Goal: Check status: Check status

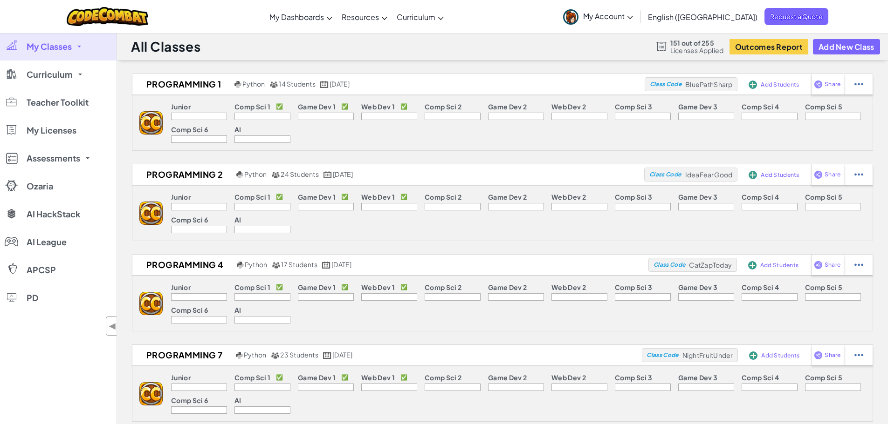
click at [75, 44] on link "My Classes" at bounding box center [58, 47] width 116 height 28
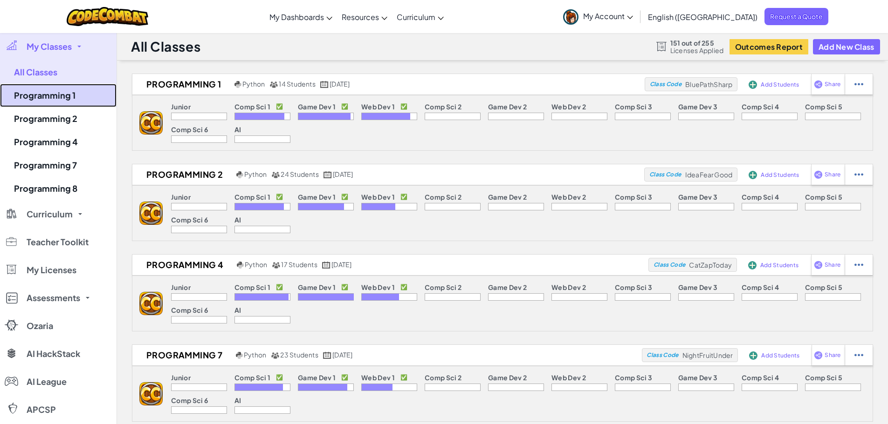
click at [68, 97] on link "Programming 1" at bounding box center [58, 95] width 116 height 23
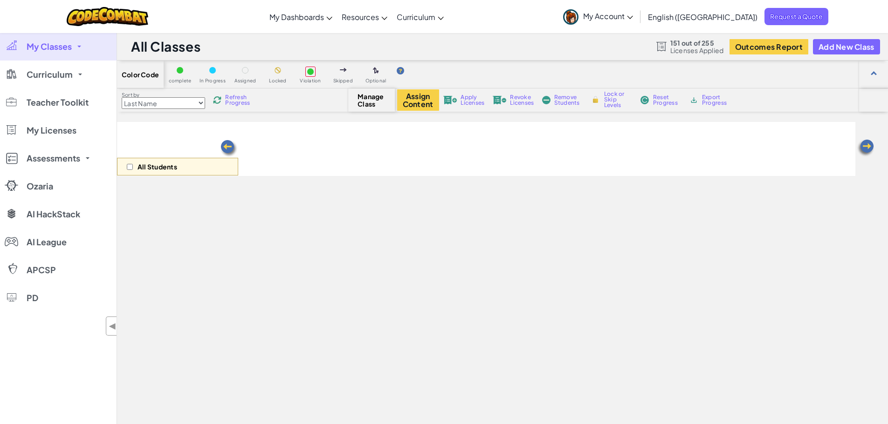
select select "5789587aad86a6efb573701f"
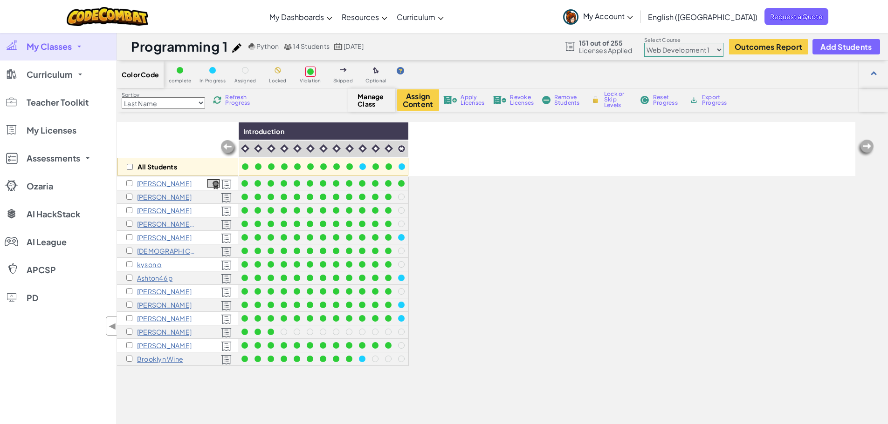
click at [226, 101] on div "Refresh Progress" at bounding box center [233, 100] width 45 height 7
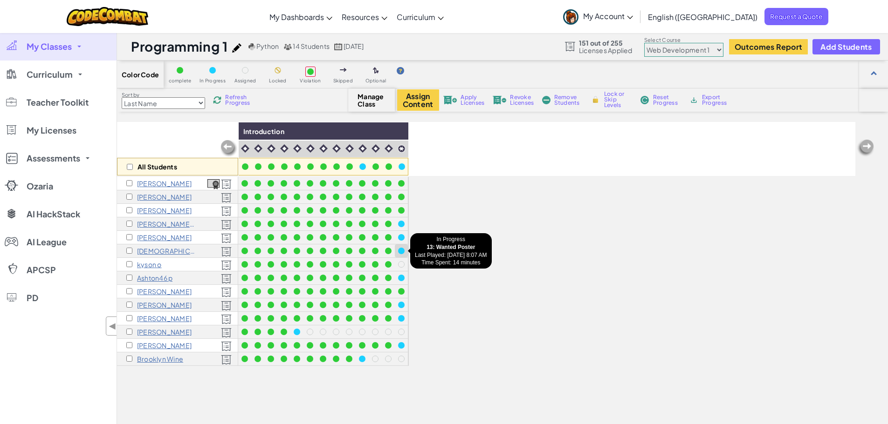
click at [400, 250] on div at bounding box center [401, 251] width 7 height 7
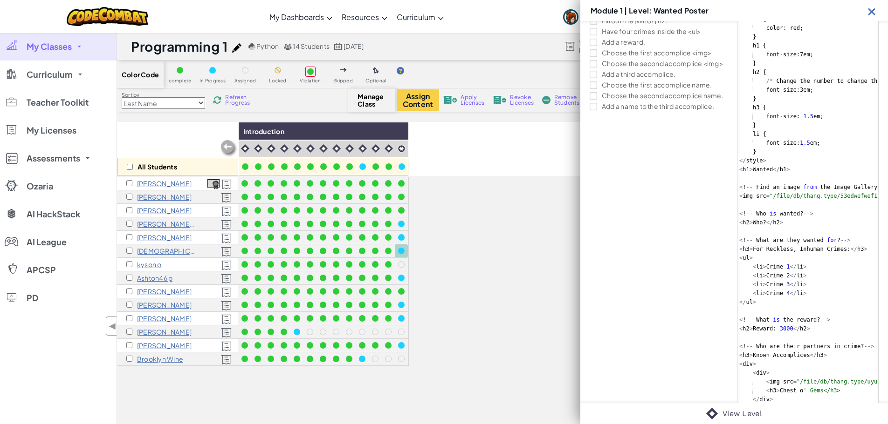
scroll to position [140, 0]
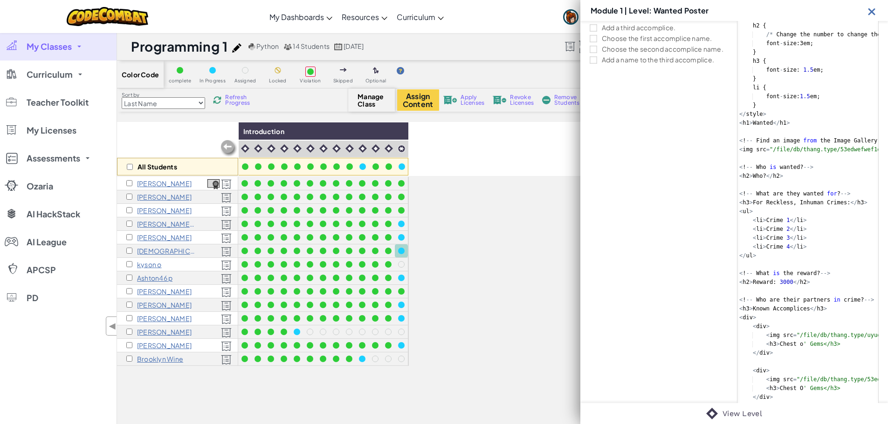
type textarea "<img src="/file/db/thang.type/53edwefwef1d9c2b65hb0e32b9c96a9/portrait.png" id=…"
click at [776, 149] on div "< style > h1 { color : red ; } h1 { font - size : 7 em ; } h2 { /* Change the n…" at bounding box center [882, 233] width 290 height 549
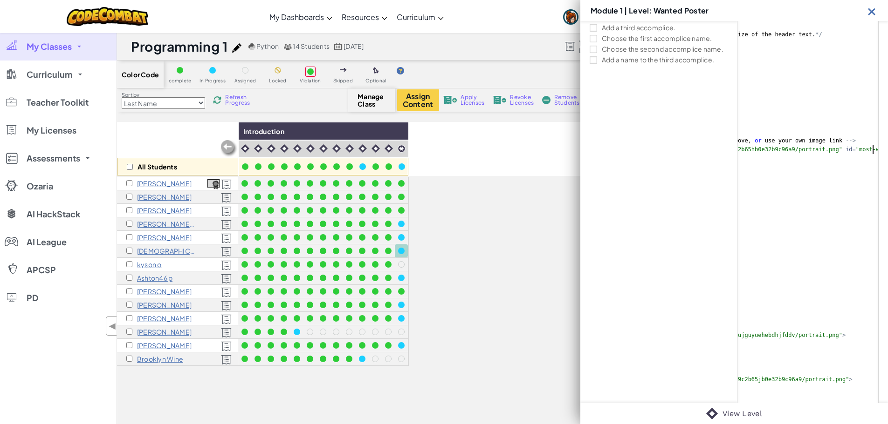
scroll to position [0, 151]
type textarea "<!-- Who is wanted? -->"
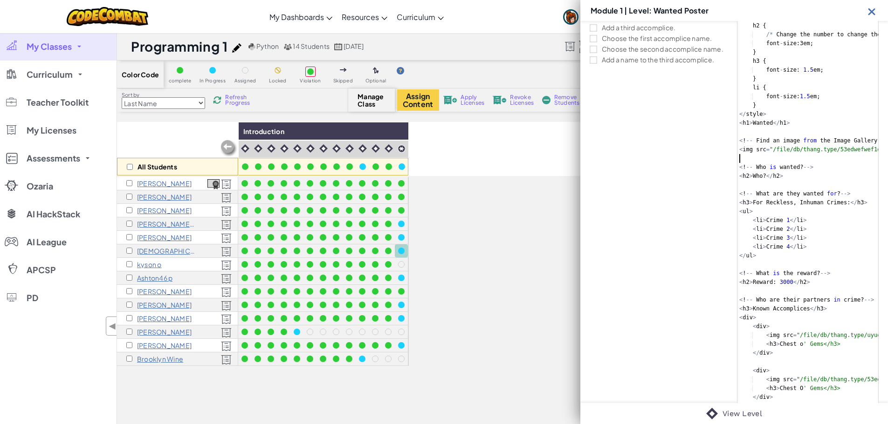
type textarea "<img src="/file/db/thang.type/53edwefwef1d9c2b65hb0e32b9c96a9/portrait.png" id=…"
type textarea "<h2>Who?</h2>"
type textarea "</ul>"
type textarea "<h2>Reward: 3000</h2>"
type textarea "</div>"
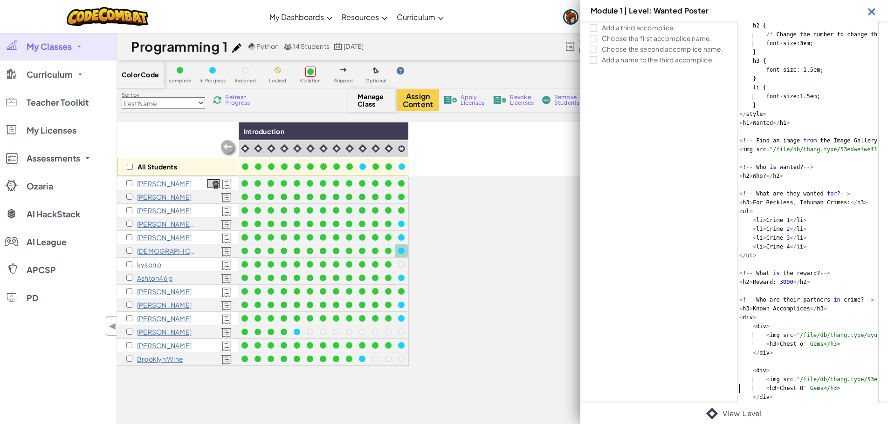
type textarea "</div>"
type textarea "<img src="/file/db/thang.type/53ed1d9c2b65jb0e32b9c96a9/portrait.png">"
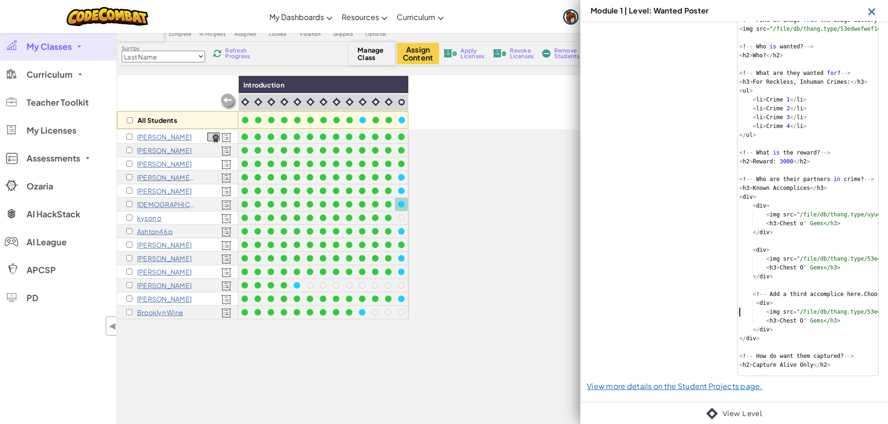
scroll to position [214, 0]
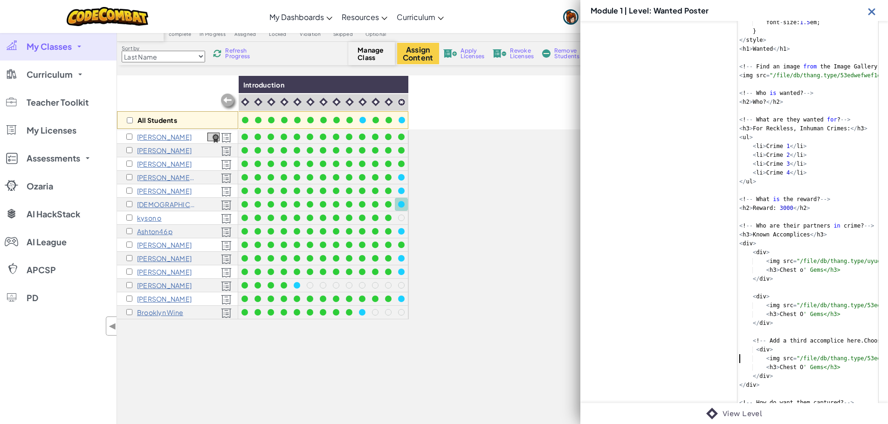
click at [874, 14] on img at bounding box center [872, 12] width 12 height 12
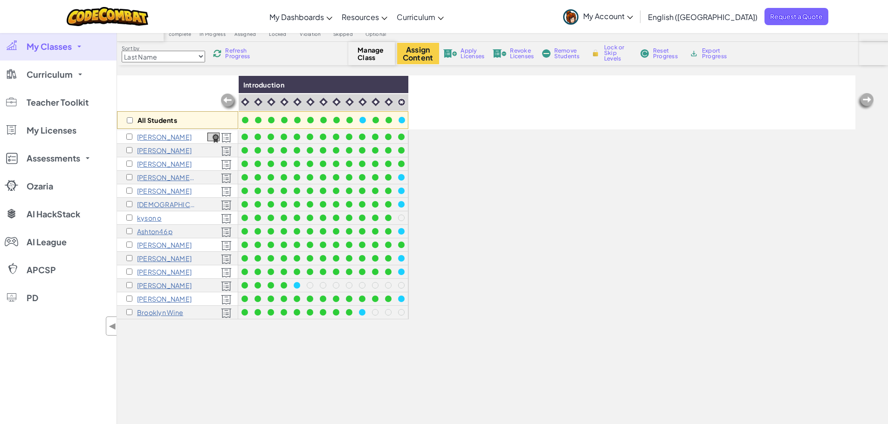
click at [237, 51] on span "Refresh Progress" at bounding box center [239, 53] width 29 height 11
click at [240, 50] on span "Refresh Progress" at bounding box center [239, 53] width 29 height 11
click at [233, 54] on span "Refresh Progress" at bounding box center [239, 53] width 29 height 11
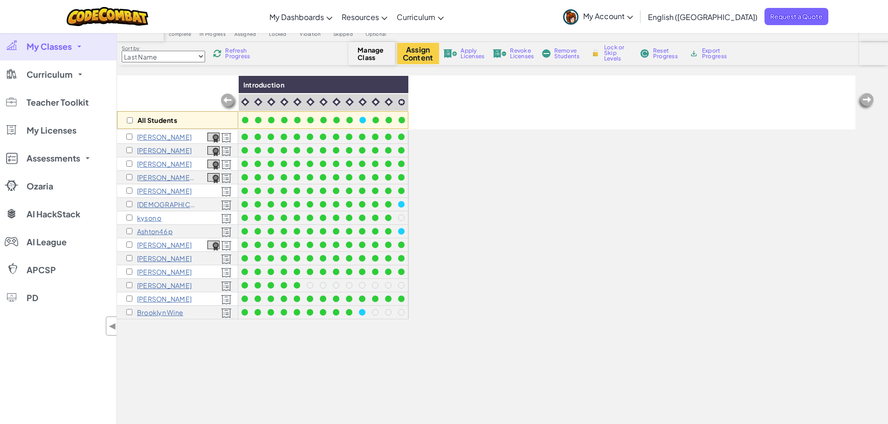
click at [233, 54] on span "Refresh Progress" at bounding box center [239, 53] width 29 height 11
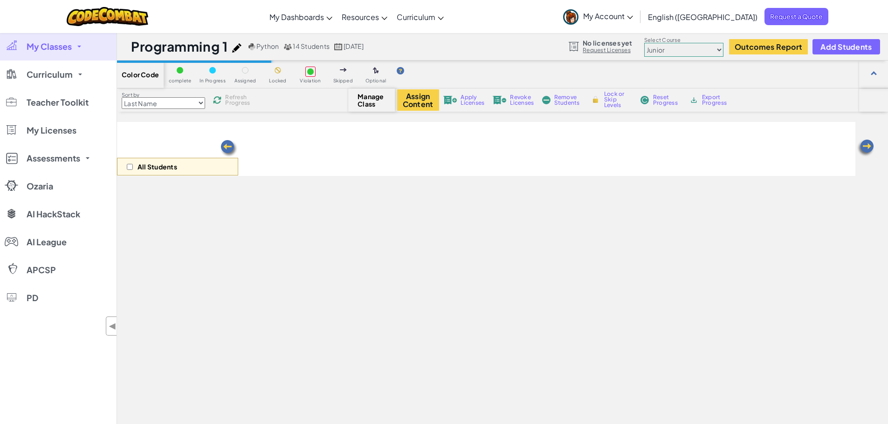
scroll to position [46, 0]
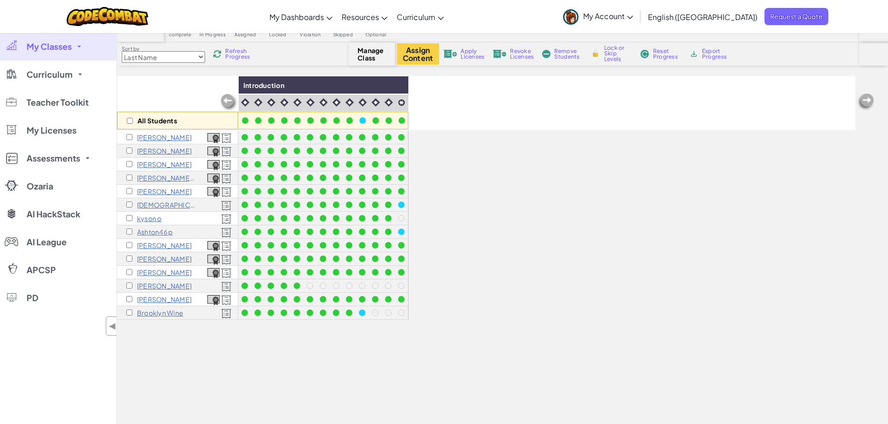
click at [247, 60] on span "Refresh Progress" at bounding box center [239, 53] width 29 height 11
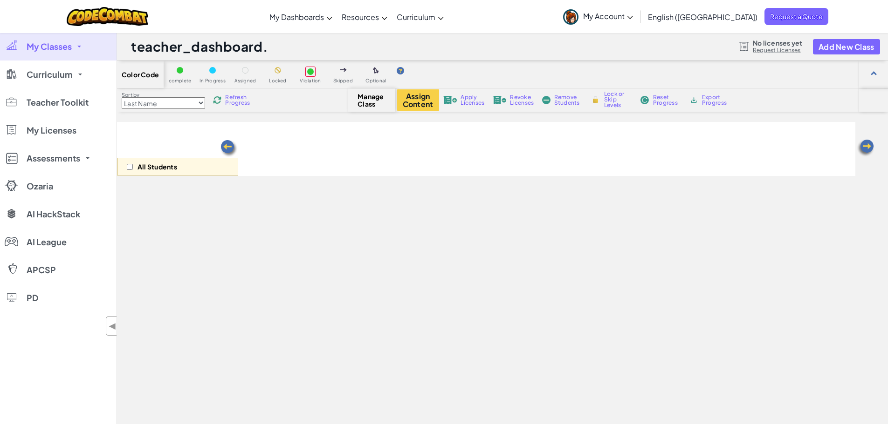
select select "5789587aad86a6efb573701f"
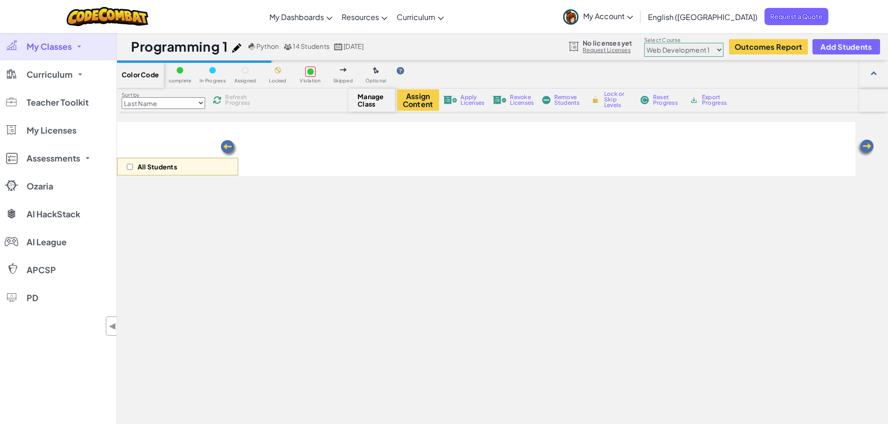
scroll to position [46, 0]
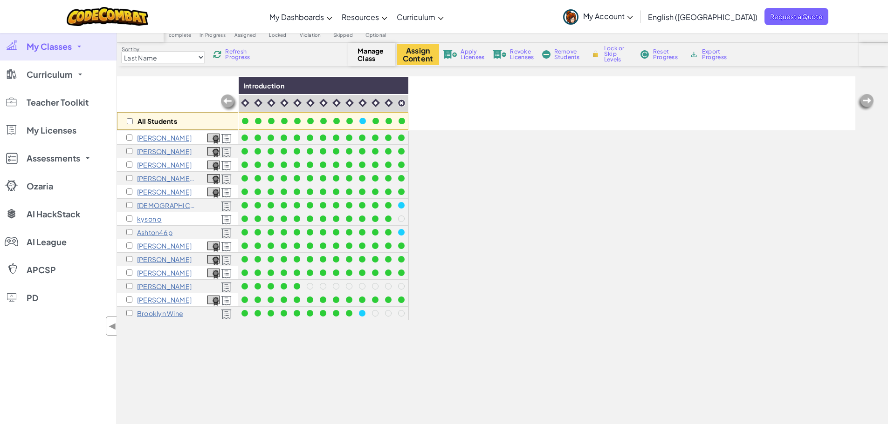
click at [232, 56] on span "Refresh Progress" at bounding box center [239, 54] width 29 height 11
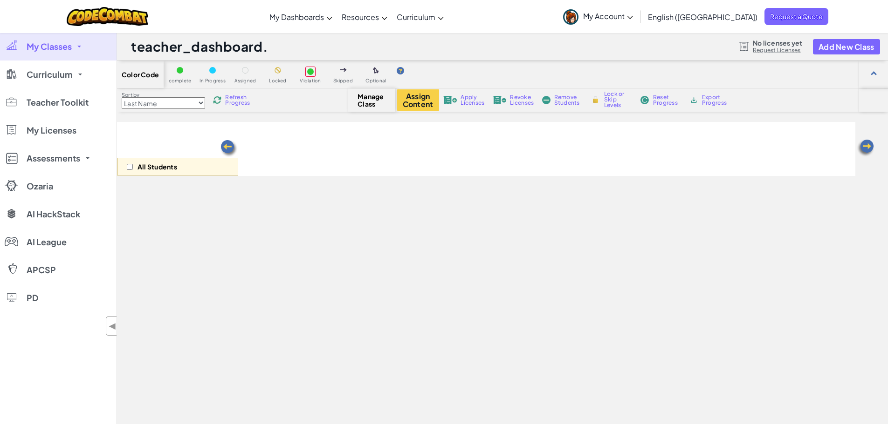
select select "5789587aad86a6efb573701f"
